Goal: Task Accomplishment & Management: Use online tool/utility

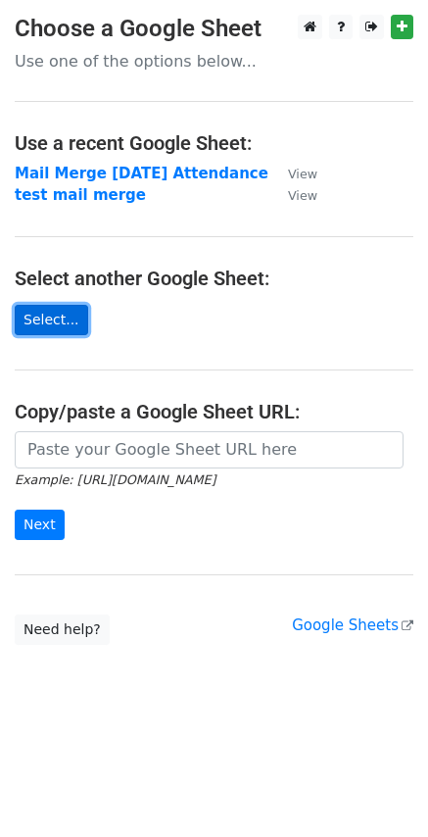
click at [88, 335] on link "Select..." at bounding box center [52, 320] width 74 height 30
click at [61, 322] on link "Select..." at bounding box center [52, 320] width 74 height 30
click at [55, 335] on link "Select..." at bounding box center [52, 320] width 74 height 30
click at [49, 335] on link "Select..." at bounding box center [52, 320] width 74 height 30
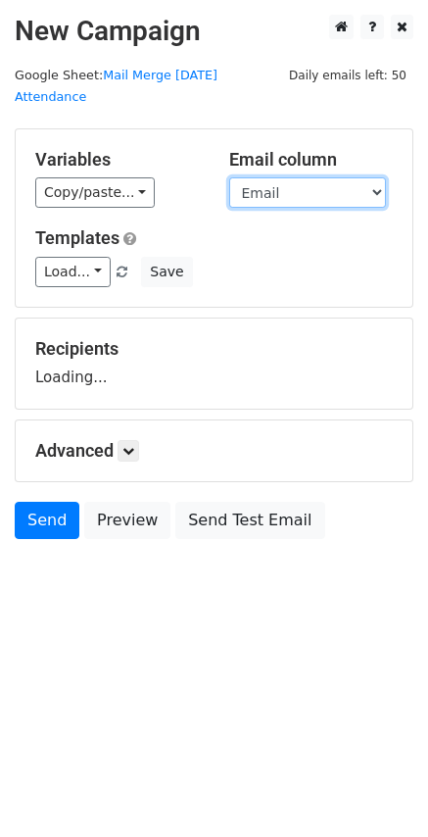
click at [277, 191] on select "First Name Last Name Email Date Title Speaker ID Location" at bounding box center [307, 192] width 157 height 30
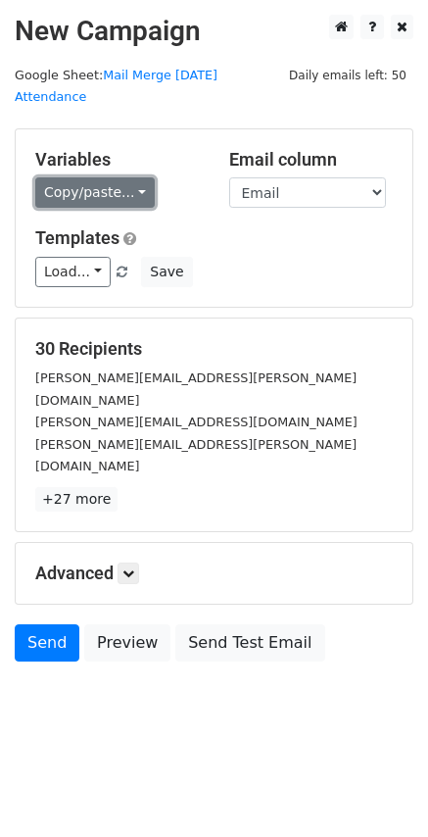
click at [155, 189] on link "Copy/paste..." at bounding box center [95, 192] width 120 height 30
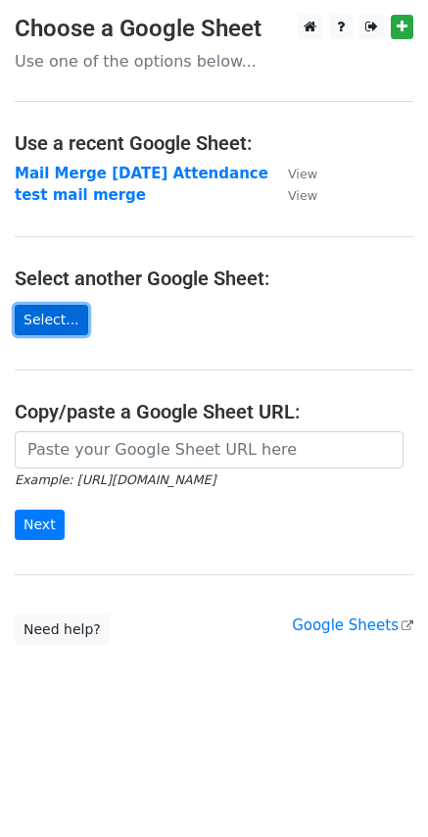
click at [48, 335] on link "Select..." at bounding box center [52, 320] width 74 height 30
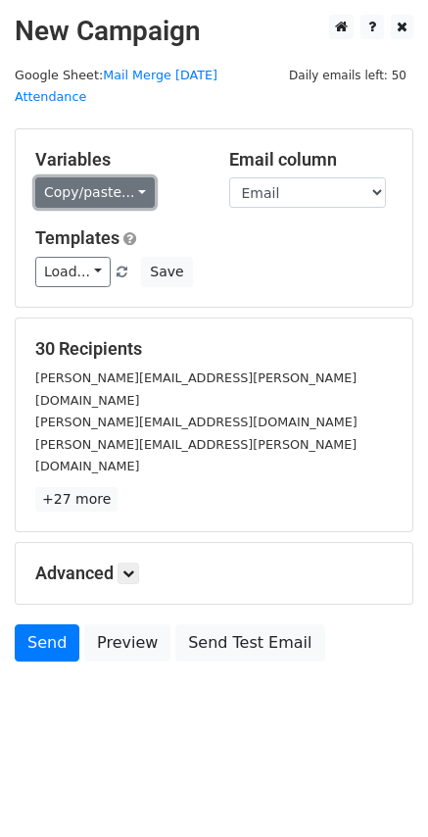
click at [101, 208] on link "Copy/paste..." at bounding box center [95, 192] width 120 height 30
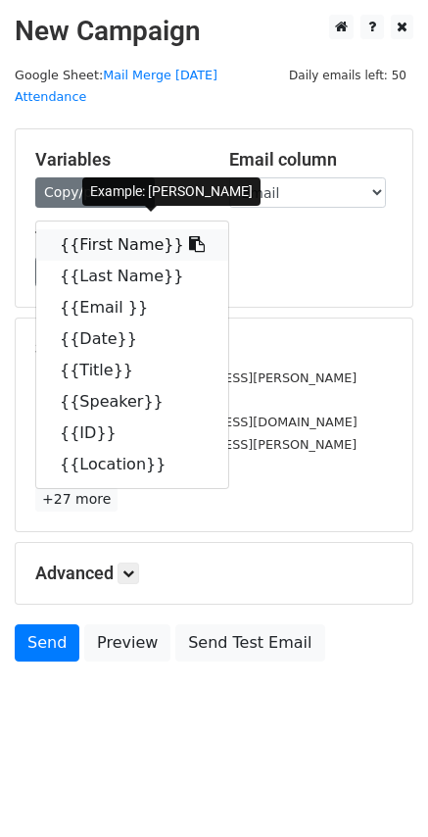
click at [205, 247] on icon at bounding box center [197, 244] width 16 height 16
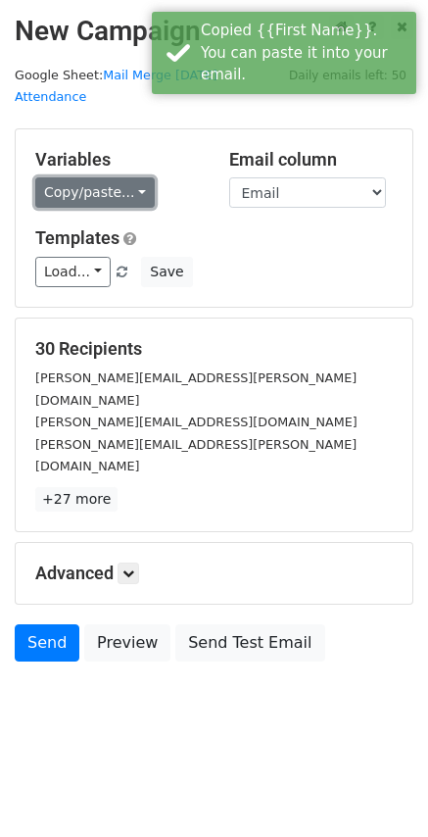
click at [88, 191] on link "Copy/paste..." at bounding box center [95, 192] width 120 height 30
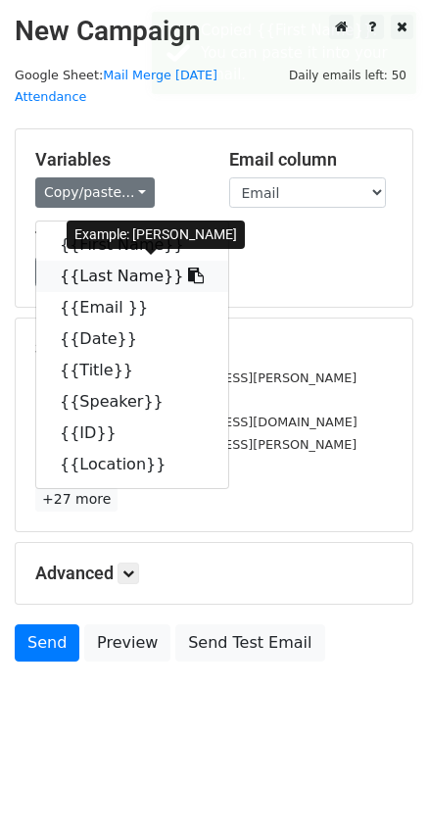
click at [204, 283] on icon at bounding box center [196, 276] width 16 height 16
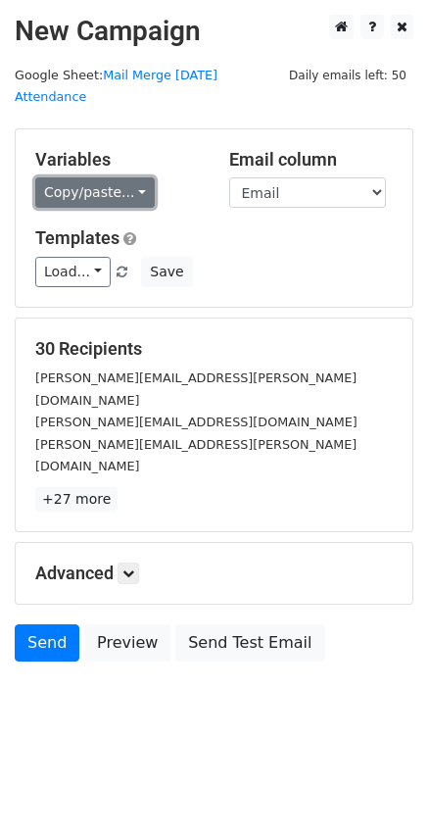
click at [124, 181] on link "Copy/paste..." at bounding box center [95, 192] width 120 height 30
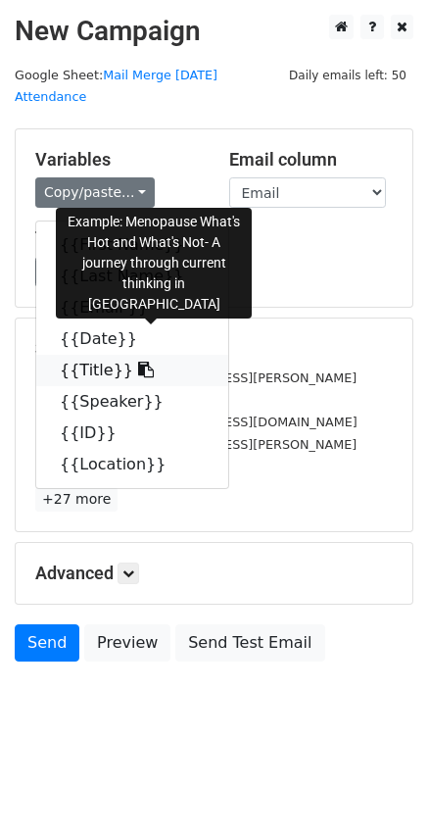
click at [154, 377] on icon at bounding box center [146, 370] width 16 height 16
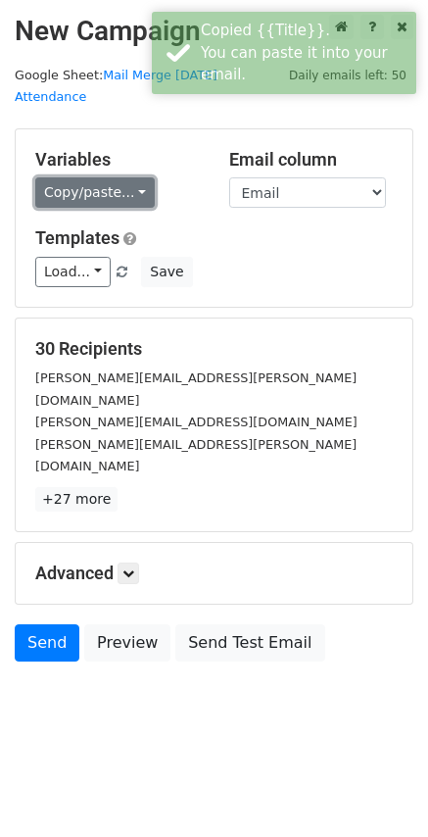
click at [145, 206] on link "Copy/paste..." at bounding box center [95, 192] width 120 height 30
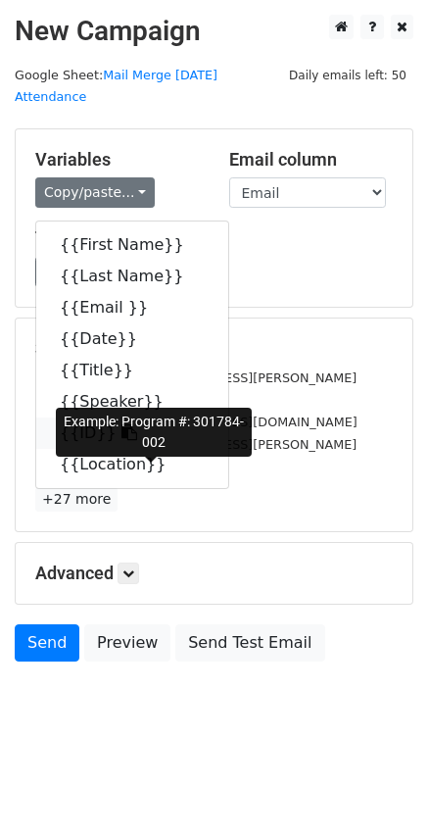
click at [137, 440] on icon at bounding box center [130, 432] width 16 height 16
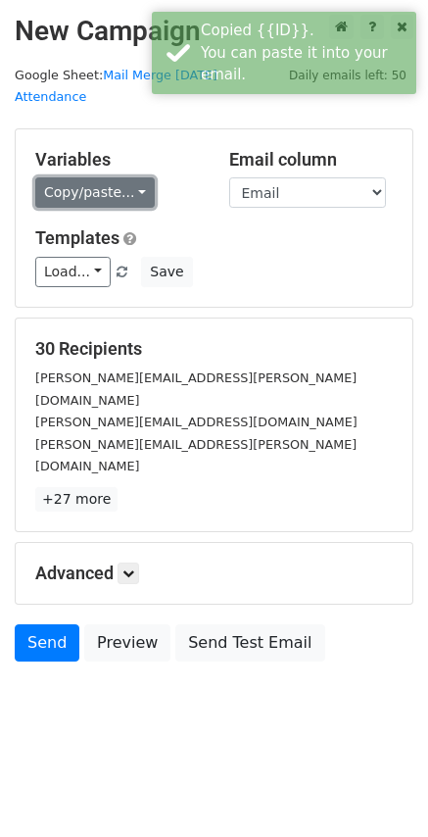
click at [98, 190] on link "Copy/paste..." at bounding box center [95, 192] width 120 height 30
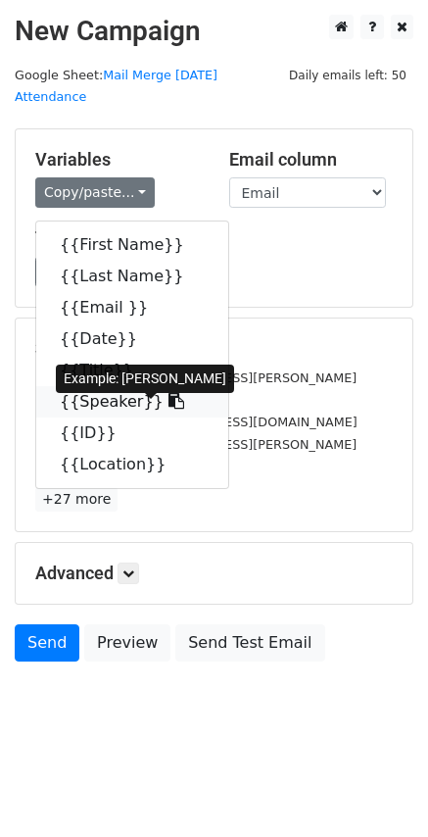
click at [140, 418] on link "{{Speaker}}" at bounding box center [132, 401] width 192 height 31
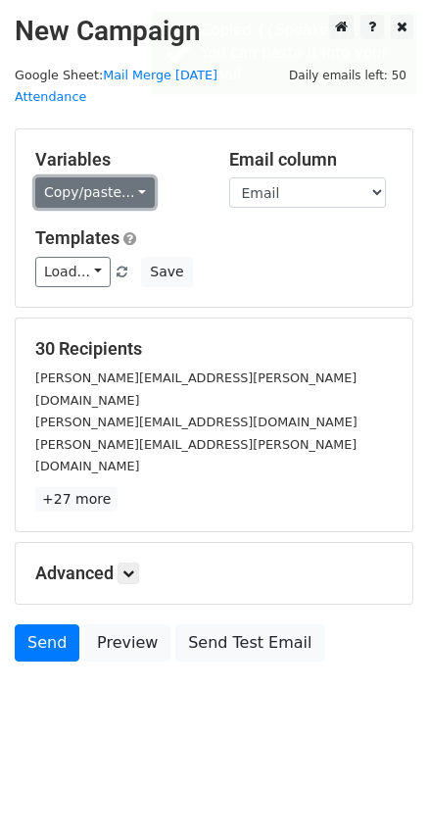
click at [120, 206] on link "Copy/paste..." at bounding box center [95, 192] width 120 height 30
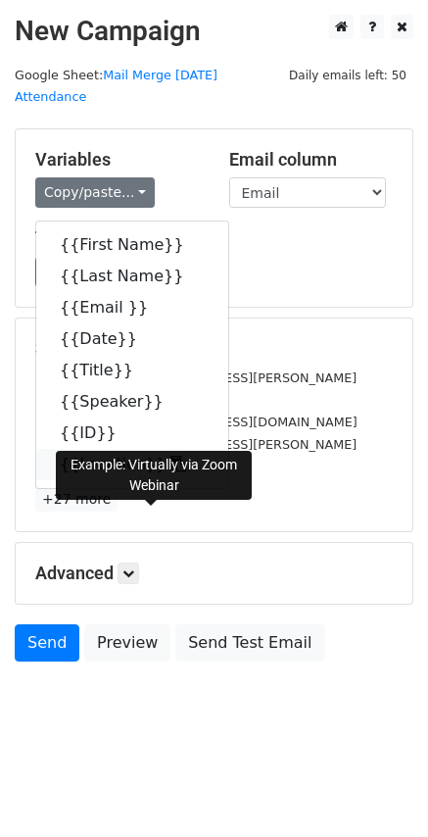
click at [150, 480] on link "{{Location}}" at bounding box center [132, 464] width 192 height 31
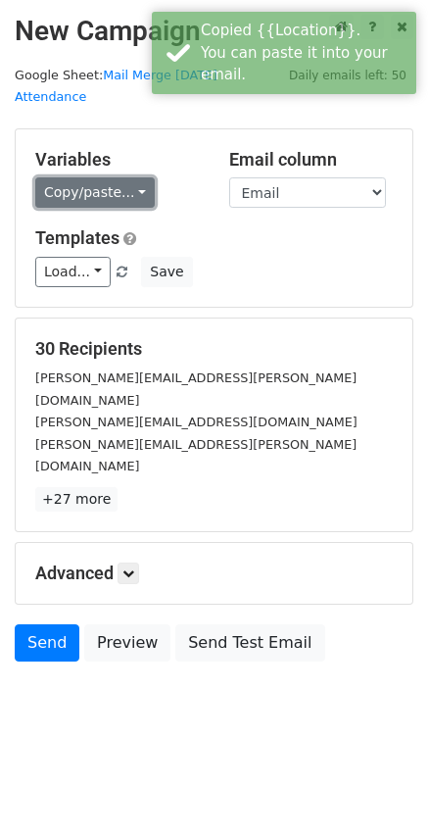
click at [127, 200] on link "Copy/paste..." at bounding box center [95, 192] width 120 height 30
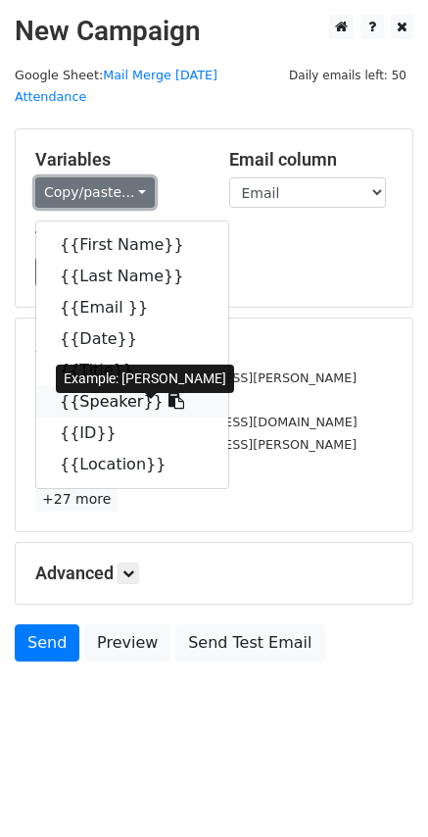
scroll to position [21, 0]
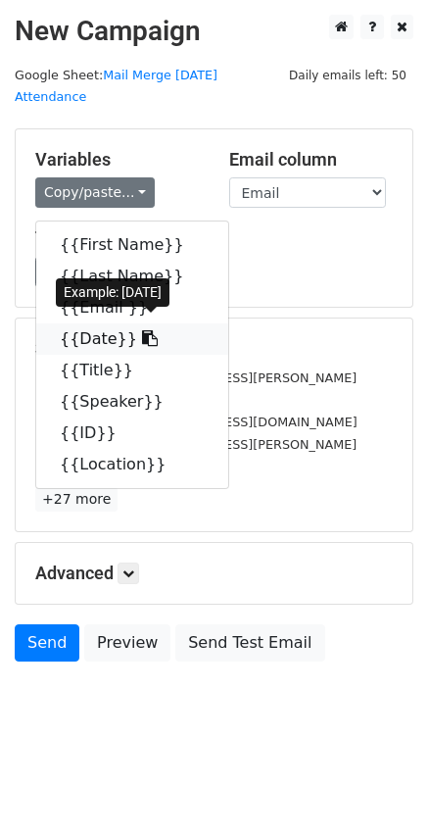
click at [132, 355] on link "{{Date}}" at bounding box center [132, 338] width 192 height 31
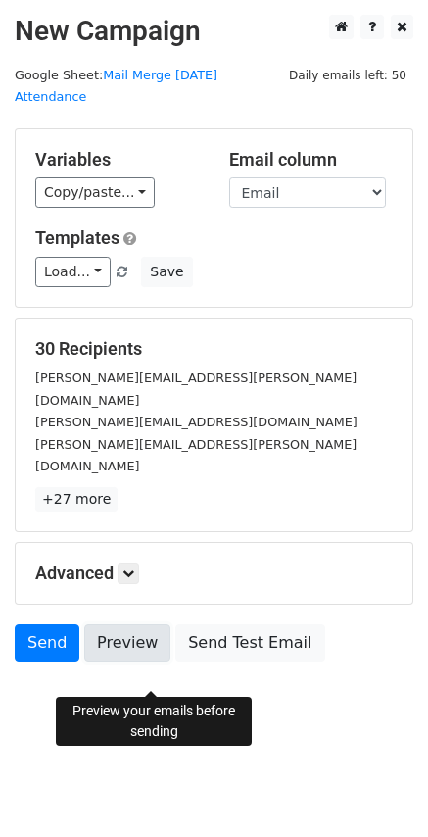
click at [129, 634] on link "Preview" at bounding box center [127, 642] width 86 height 37
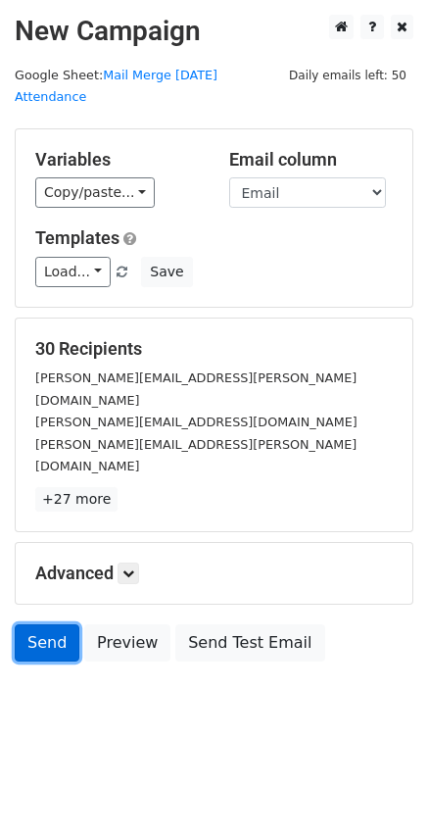
click at [64, 650] on link "Send" at bounding box center [47, 642] width 65 height 37
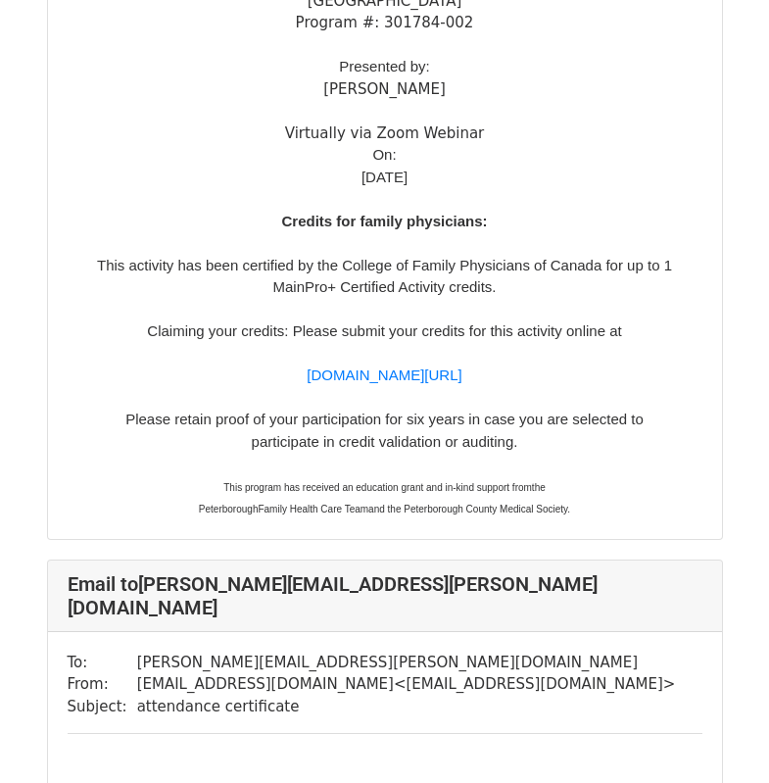
scroll to position [1568, 0]
